Goal: Task Accomplishment & Management: Complete application form

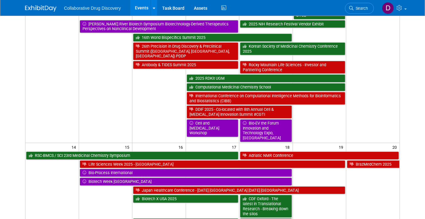
scroll to position [169, 0]
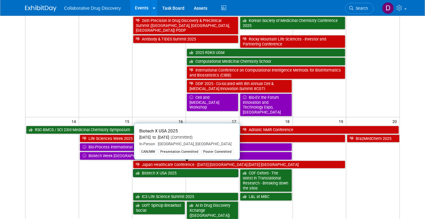
click at [167, 169] on link "Biotech X USA 2025" at bounding box center [185, 173] width 105 height 8
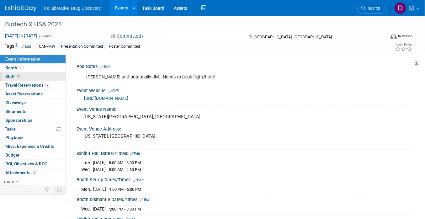
click at [35, 80] on link "4 Staff 4" at bounding box center [32, 76] width 65 height 8
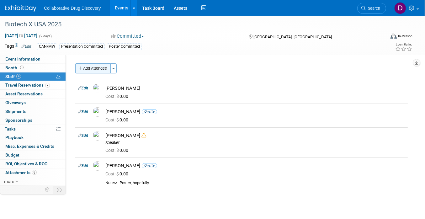
click at [87, 66] on button "Add Attendee" at bounding box center [92, 68] width 35 height 10
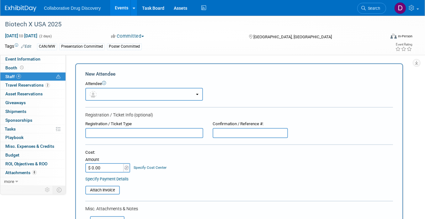
click at [116, 92] on button "button" at bounding box center [144, 94] width 118 height 13
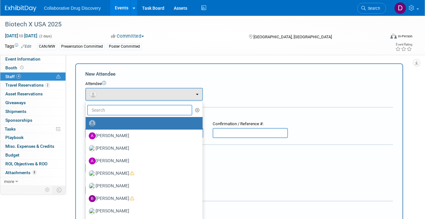
click at [118, 110] on input "text" at bounding box center [139, 110] width 105 height 11
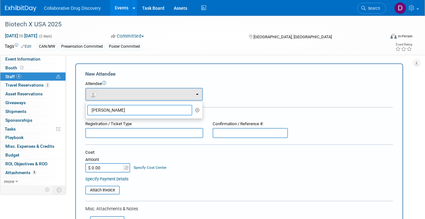
click at [124, 111] on input "[PERSON_NAME]" at bounding box center [139, 110] width 105 height 11
click at [242, 89] on div "Attendee <img src="[URL][DOMAIN_NAME]" style="width: 22px; height: 22px; border…" at bounding box center [239, 91] width 308 height 20
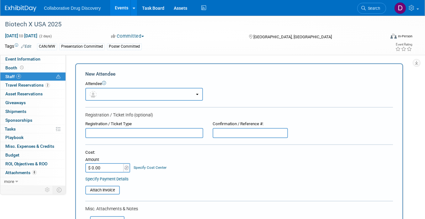
click at [166, 98] on button "button" at bounding box center [144, 94] width 118 height 13
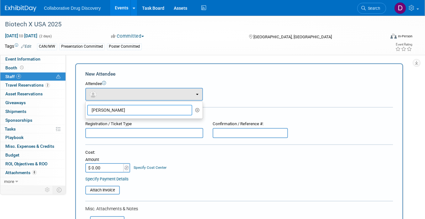
click at [136, 110] on input "[PERSON_NAME]" at bounding box center [139, 110] width 105 height 11
type input "[PERSON_NAME]"
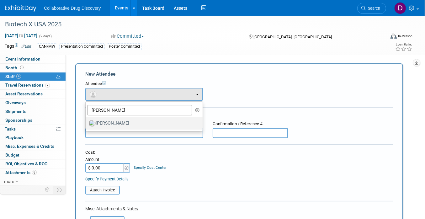
click at [125, 124] on label "[PERSON_NAME]" at bounding box center [143, 123] width 108 height 10
click at [87, 124] on input "[PERSON_NAME]" at bounding box center [84, 122] width 4 height 4
select select "4a06d690-85c6-4346-b62e-320efecd8648"
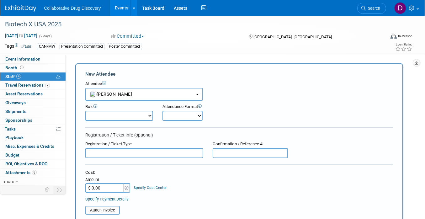
click at [114, 115] on select "Considering Demonstrator Host Planner Presenter Sales Representative Set-up/Dis…" at bounding box center [119, 116] width 68 height 10
select select "100"
click at [85, 111] on select "Considering Demonstrator Host Planner Presenter Sales Representative Set-up/Dis…" at bounding box center [119, 116] width 68 height 10
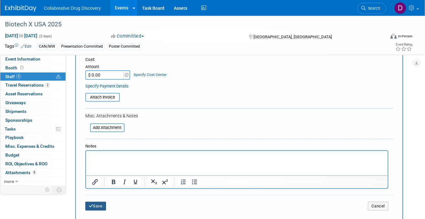
click at [96, 208] on button "Save" at bounding box center [95, 206] width 21 height 9
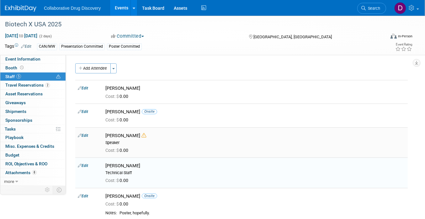
scroll to position [20, 0]
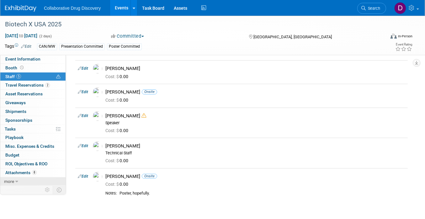
click at [26, 179] on link "more" at bounding box center [32, 181] width 65 height 8
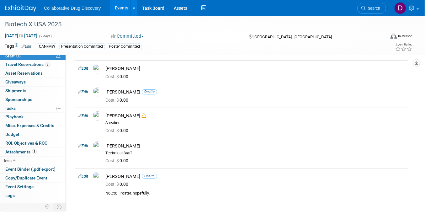
scroll to position [25, 0]
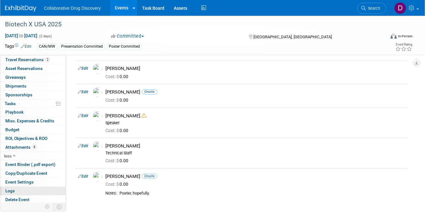
click at [24, 187] on link "Logs" at bounding box center [32, 191] width 65 height 8
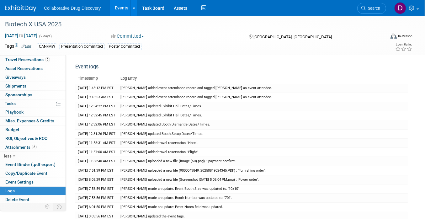
scroll to position [0, 0]
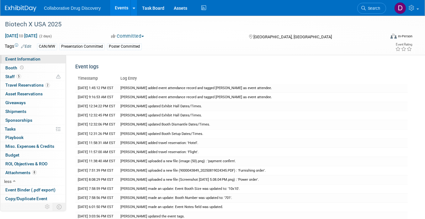
click at [21, 61] on span "Event Information" at bounding box center [22, 58] width 35 height 5
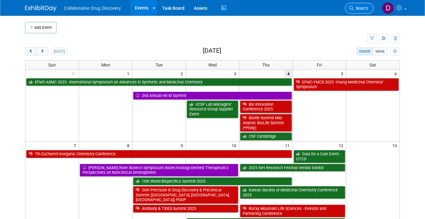
click at [361, 10] on span "Search" at bounding box center [360, 8] width 14 height 5
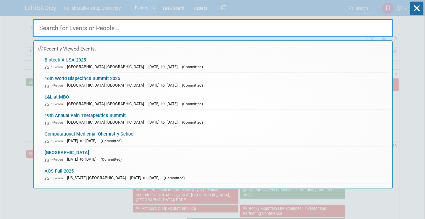
click at [62, 30] on input "text" at bounding box center [213, 28] width 361 height 18
paste input "Pitchfest 2025"
type input "Pitchfest 2025"
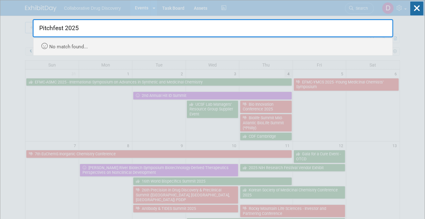
click at [65, 29] on input "Pitchfest 2025" at bounding box center [213, 28] width 361 height 18
drag, startPoint x: 65, startPoint y: 29, endPoint x: 61, endPoint y: 29, distance: 4.4
click at [65, 29] on input "Pitchfest 2025" at bounding box center [213, 28] width 361 height 18
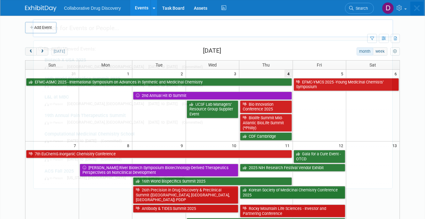
click at [36, 6] on div "Recently Viewed Events: Biotech X USA 2025 In-Person Philadelphia, PA Sep 16, 2…" at bounding box center [213, 94] width 361 height 188
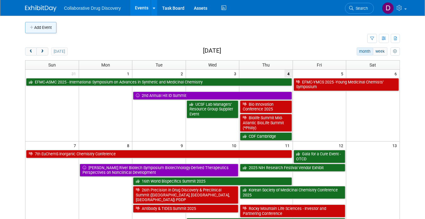
click at [60, 30] on td at bounding box center [218, 27] width 325 height 11
click at [48, 28] on button "Add Event" at bounding box center [40, 27] width 31 height 11
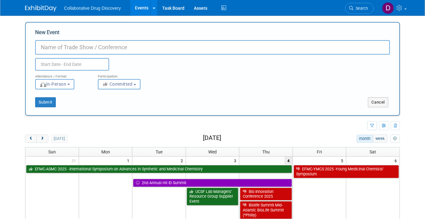
click at [95, 48] on input "New Event" at bounding box center [212, 47] width 355 height 14
paste input "Pitchfest 2025 - Yale (Blavatnik)"
type input "Pitchfest 2025 - Yale (Blavatnik)"
click at [94, 71] on div "Participation: <i class="fas fa-thumbs-up" style="color: #a5a5a5; padding-right…" at bounding box center [124, 80] width 63 height 19
click at [92, 65] on input "text" at bounding box center [72, 64] width 74 height 13
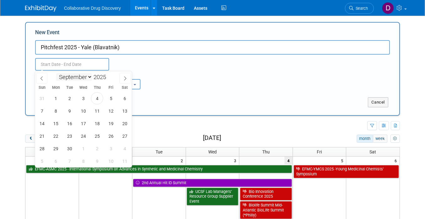
click at [86, 75] on select "January February March April May June July August September October November De…" at bounding box center [74, 77] width 36 height 8
select select "11"
click at [56, 73] on select "January February March April May June July August September October November De…" at bounding box center [74, 77] width 36 height 8
click at [97, 98] on span "4" at bounding box center [97, 98] width 12 height 12
type input "Dec 4, 2025 to Dec 4, 2025"
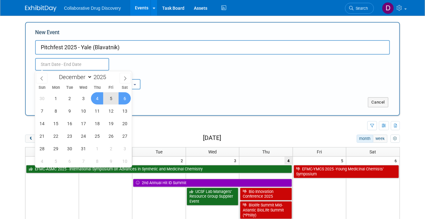
type input "Dec 4, 2025 to Dec 4, 2025"
click at [216, 81] on div "Attendance / Format: <img src="https://www.exhibitday.com/Images/Format-InPerso…" at bounding box center [212, 80] width 364 height 19
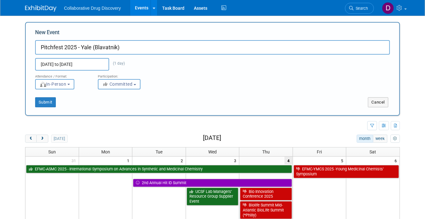
click at [115, 82] on span "Committed" at bounding box center [117, 84] width 30 height 5
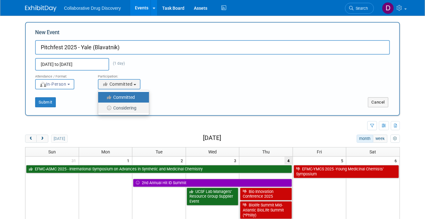
click at [121, 107] on label "Considering" at bounding box center [121, 108] width 41 height 8
click at [104, 107] on input "Considering" at bounding box center [102, 108] width 4 height 4
select select "2"
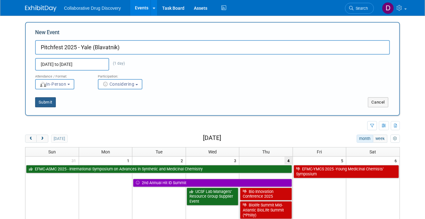
click at [37, 101] on button "Submit" at bounding box center [45, 102] width 21 height 10
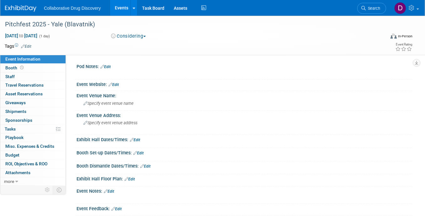
click at [24, 46] on icon at bounding box center [23, 46] width 4 height 4
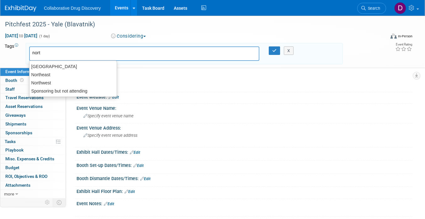
type input "north"
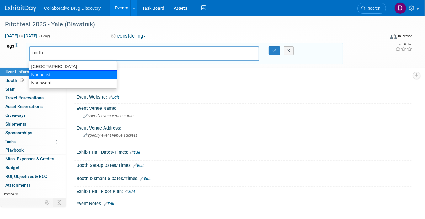
click at [55, 72] on div "Northeast" at bounding box center [73, 74] width 88 height 9
type input "Northeast"
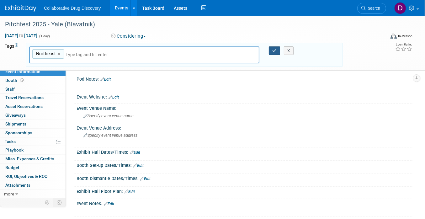
click at [272, 50] on icon "button" at bounding box center [274, 51] width 4 height 4
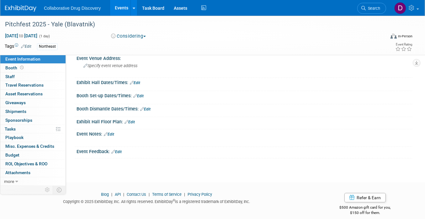
scroll to position [63, 0]
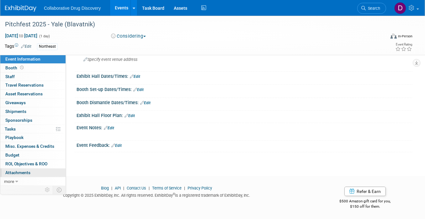
click at [27, 173] on span "Attachments 0" at bounding box center [17, 172] width 25 height 5
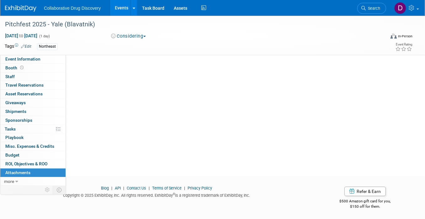
scroll to position [0, 0]
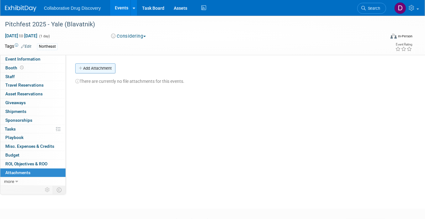
click at [96, 68] on button "Add Attachment" at bounding box center [95, 68] width 40 height 10
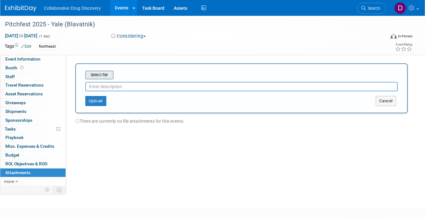
click at [95, 77] on input "file" at bounding box center [75, 75] width 75 height 8
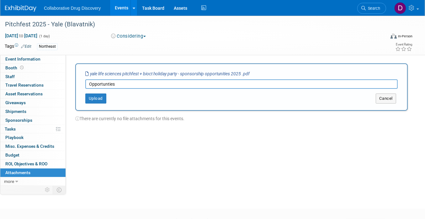
type input "Opportunties"
click at [92, 103] on div "Select file yale life sciences pitchfest + bioct holiday party - sponsorship op…" at bounding box center [241, 86] width 332 height 47
click at [100, 100] on button "Upload" at bounding box center [95, 98] width 21 height 10
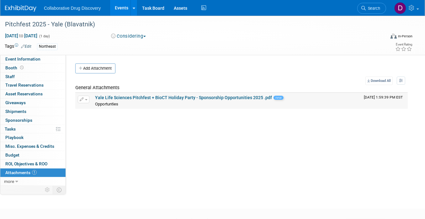
click at [142, 97] on link "Yale Life Sciences Pitchfest + BioCT Holiday Party - Sponsorship Opportunities …" at bounding box center [183, 97] width 177 height 5
